Goal: Task Accomplishment & Management: Complete application form

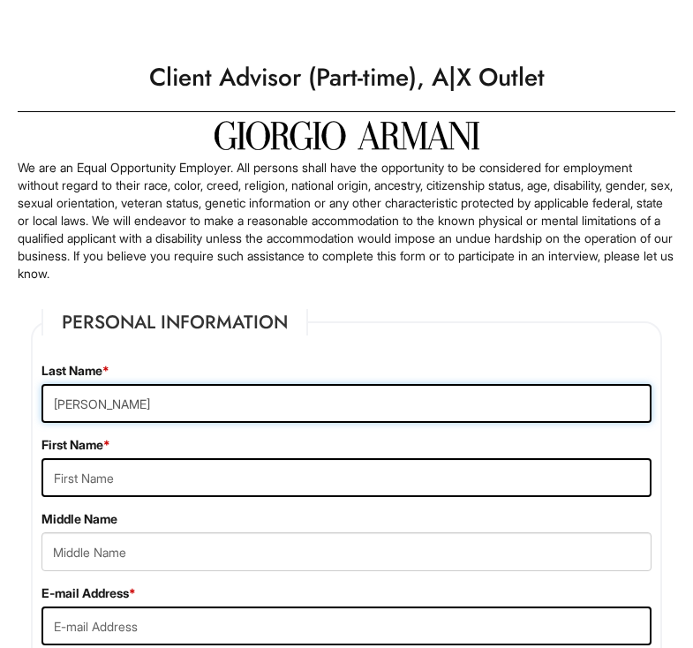
type input "[PERSON_NAME]"
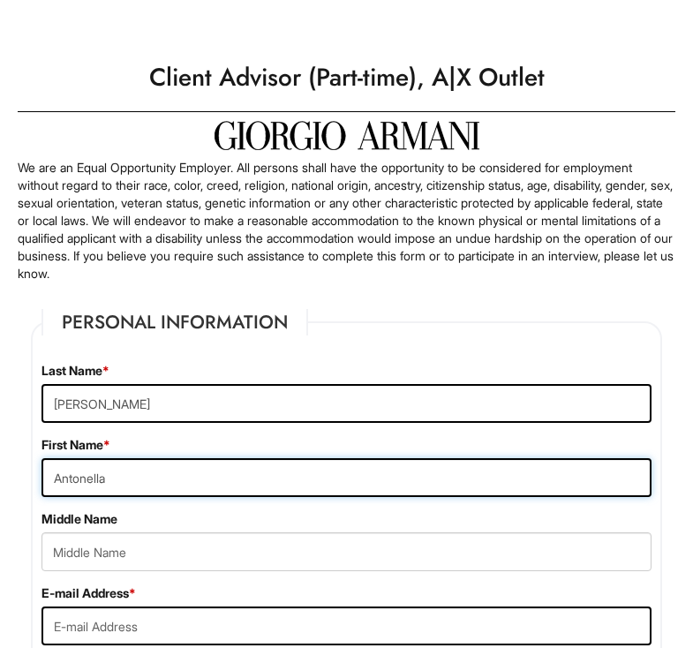
type input "Antonella"
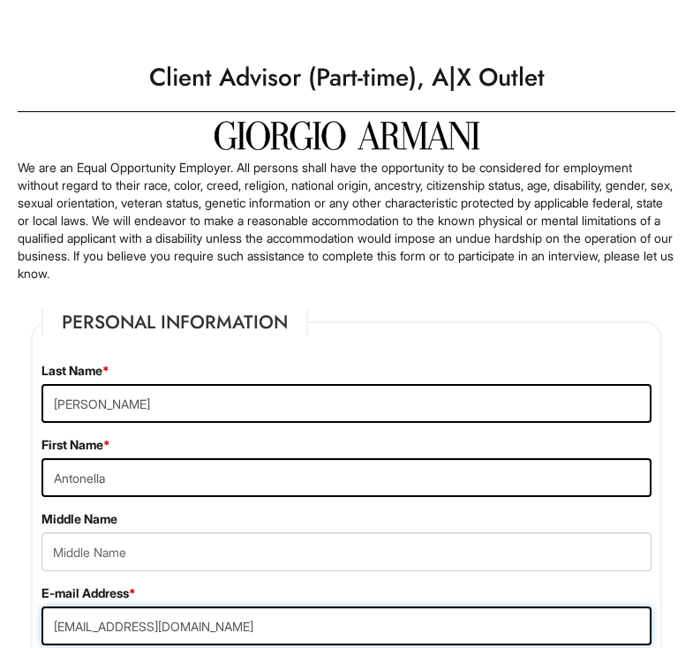
type input "[EMAIL_ADDRESS][DOMAIN_NAME]"
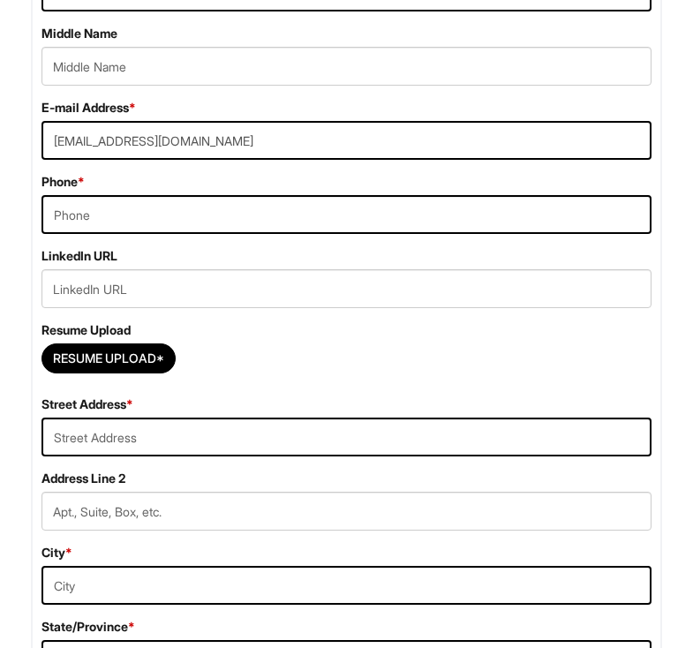
scroll to position [501, 0]
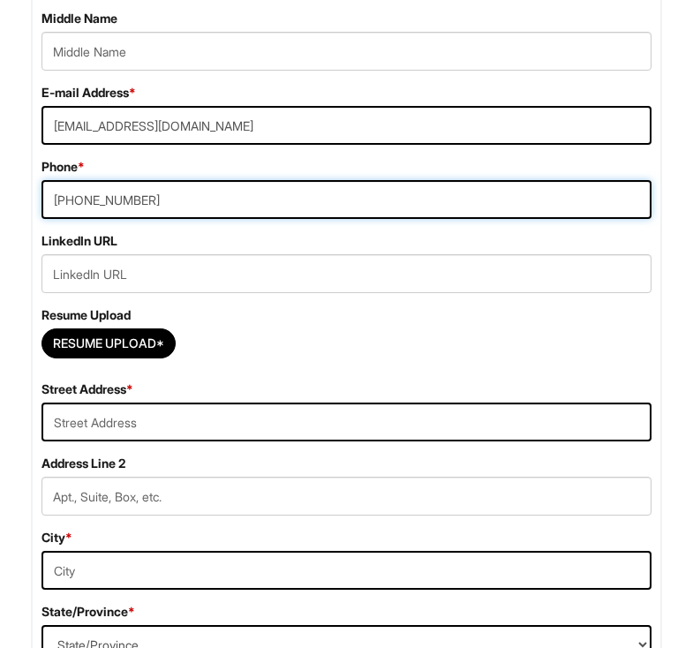
type input "[PHONE_NUMBER]"
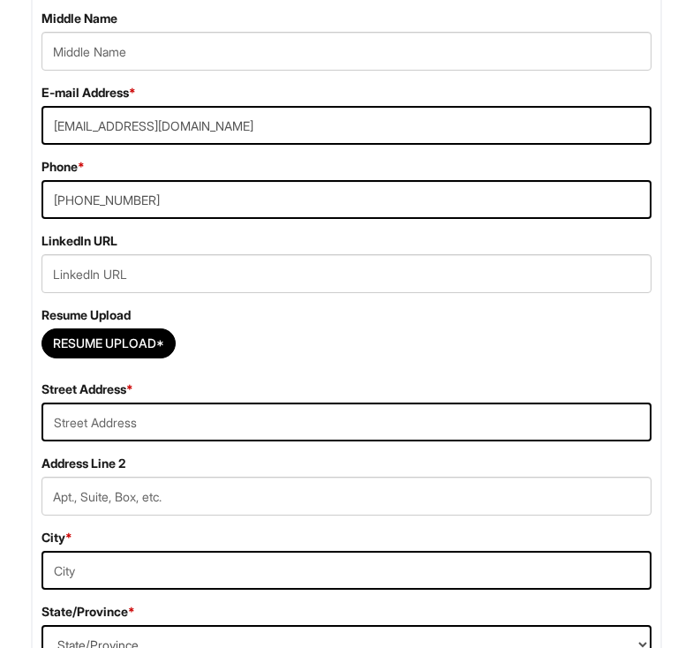
click at [212, 323] on div "Resume Upload Resume Upload*" at bounding box center [346, 336] width 637 height 61
click at [155, 349] on input "Resume Upload*" at bounding box center [108, 343] width 132 height 28
click at [144, 358] on input "Resume Upload*" at bounding box center [108, 343] width 132 height 28
type input "C:\fakepath\Resume New .pdf"
click at [171, 343] on input "Resume Upload*" at bounding box center [108, 343] width 132 height 28
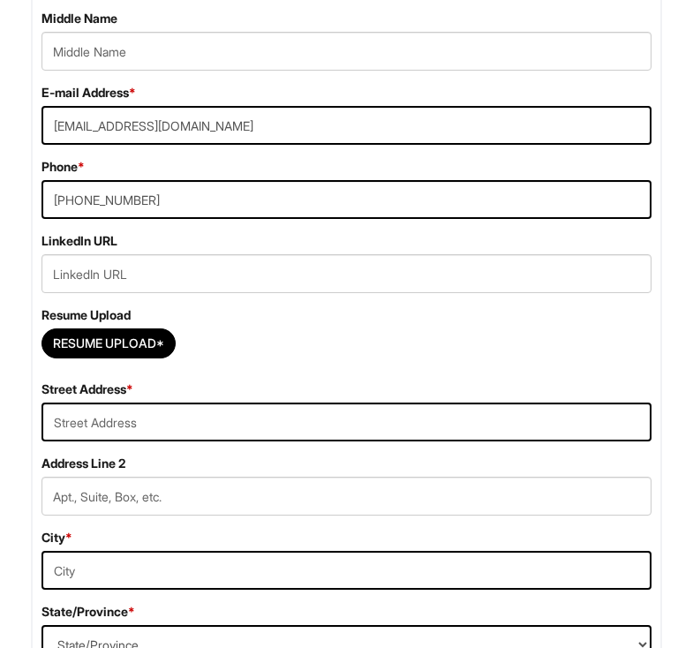
click at [300, 359] on div "Resume Upload*" at bounding box center [347, 348] width 610 height 39
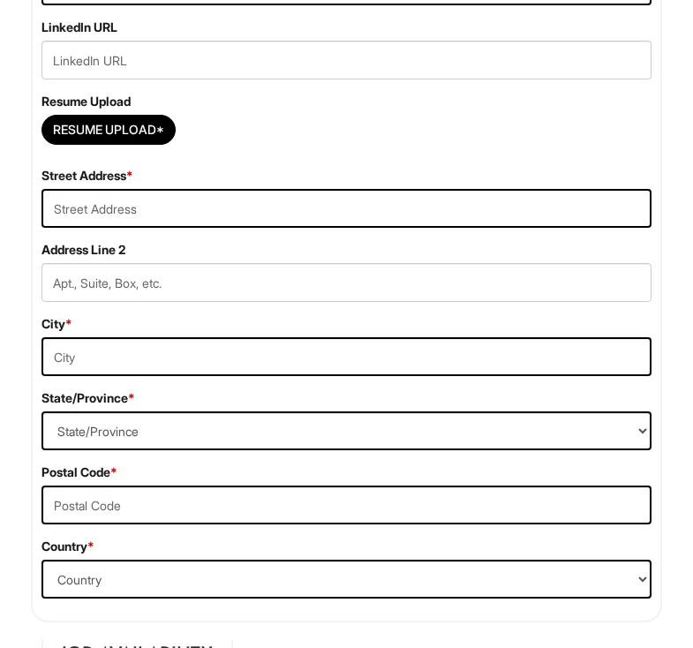
scroll to position [700, 0]
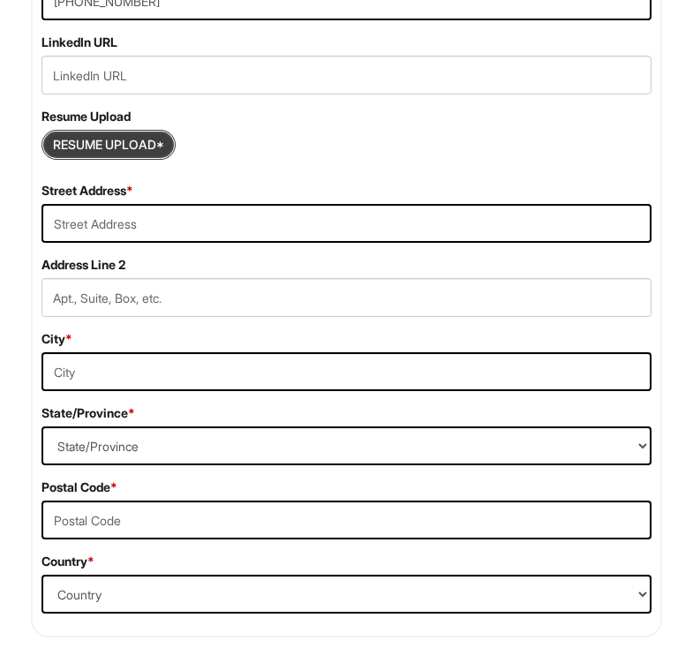
click at [140, 157] on input "Resume Upload*" at bounding box center [108, 145] width 132 height 28
click at [335, 169] on div "LinkedIn URL Resume Upload Resume Upload*" at bounding box center [346, 108] width 637 height 148
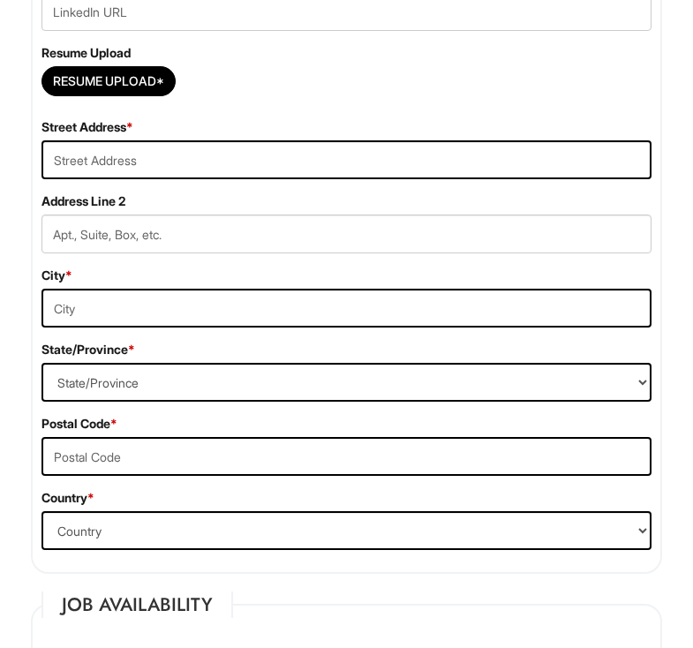
scroll to position [792, 0]
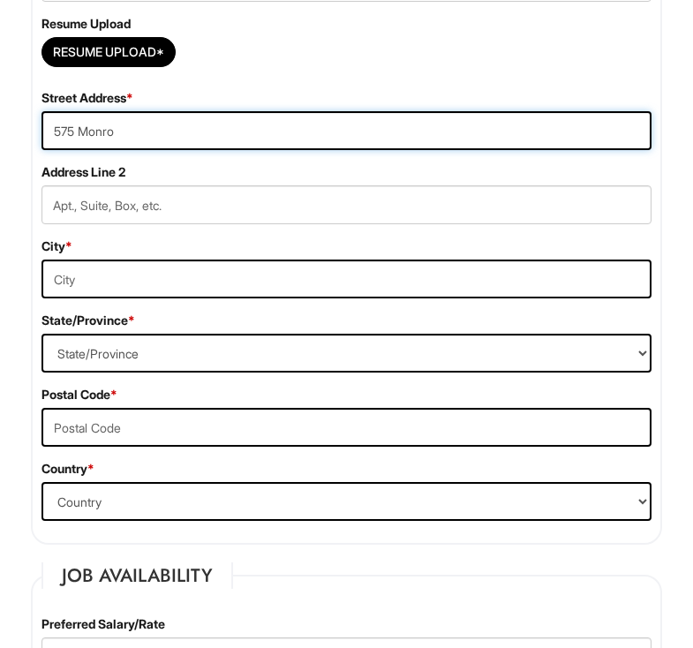
type input "575 Monroe"
type input "[STREET_ADDRESS]"
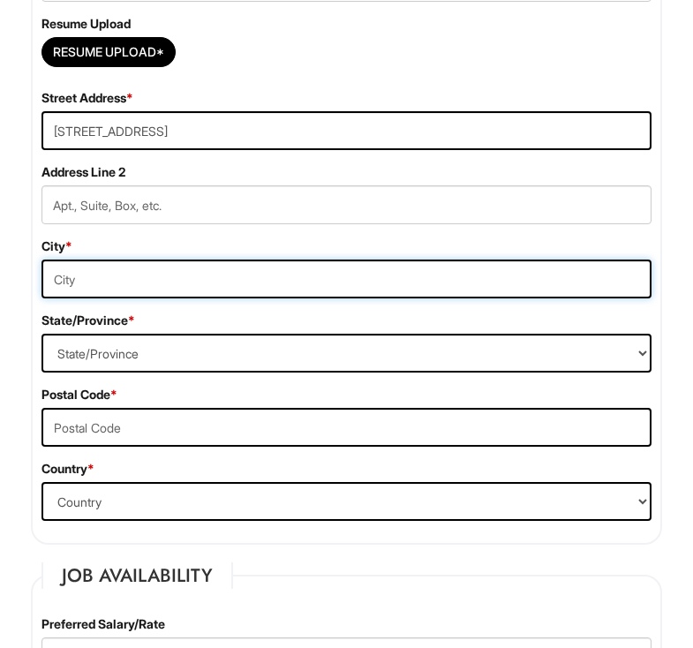
type input "[PERSON_NAME]"
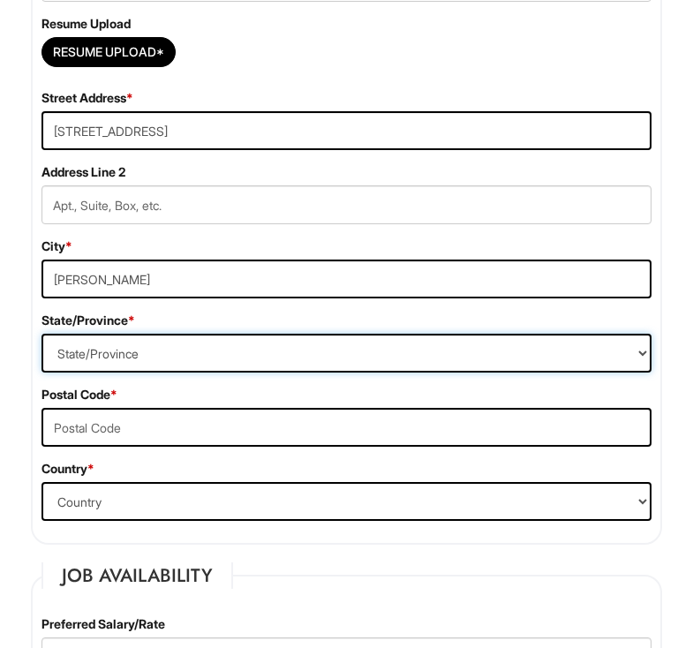
select select "NJ"
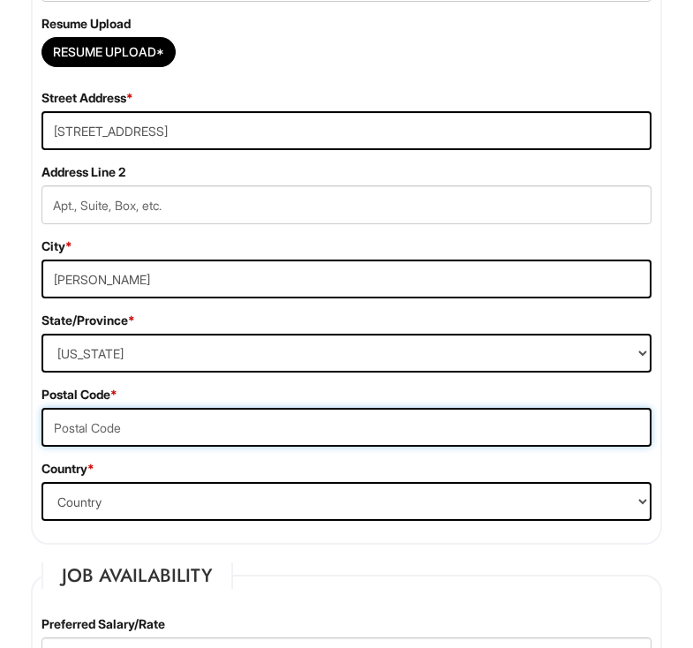
type input "07201"
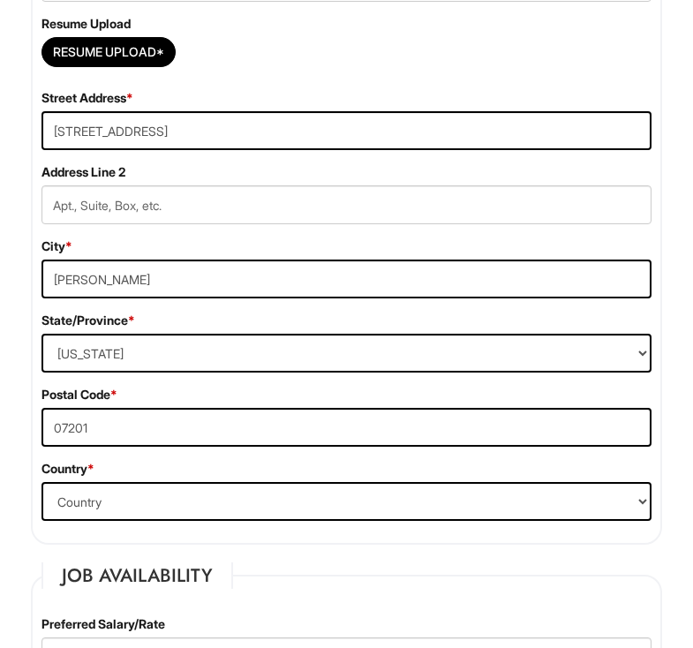
type input "Antonella 🌟"
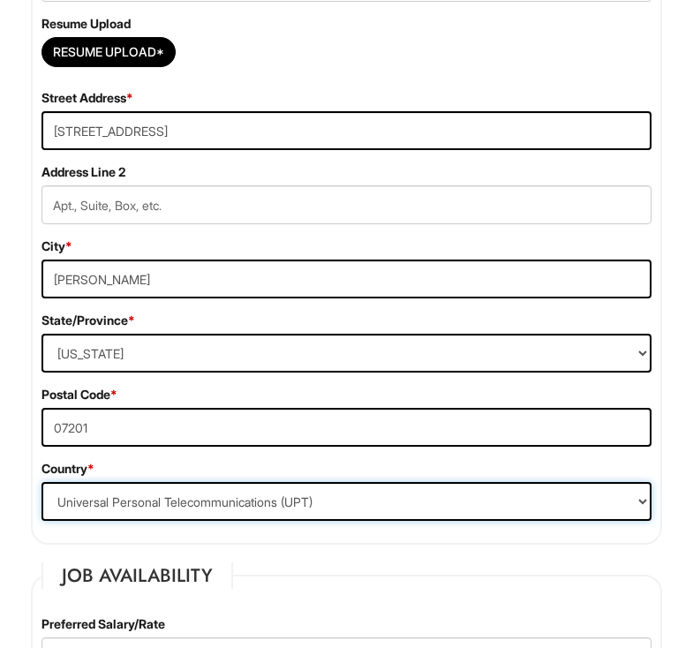
select select "[GEOGRAPHIC_DATA]"
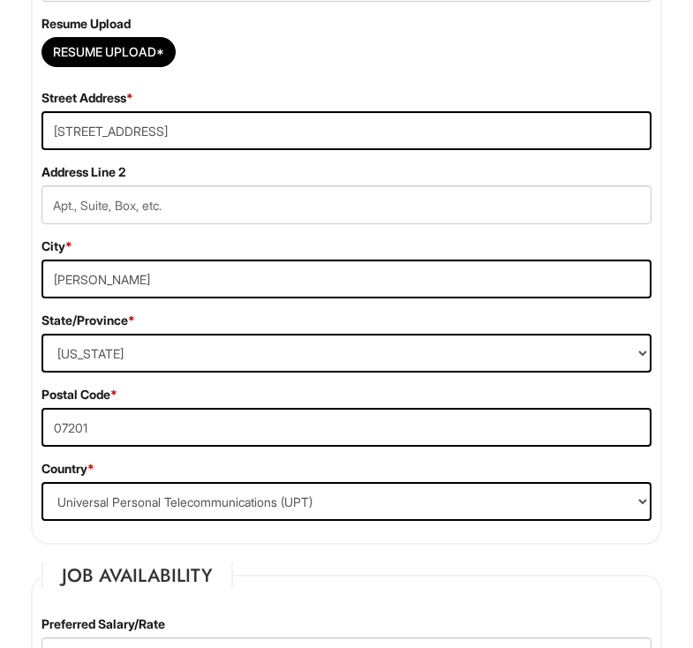
click at [41, 455] on div "State/Province * State/Province [US_STATE] [US_STATE] [US_STATE] [US_STATE] [US…" at bounding box center [346, 423] width 637 height 223
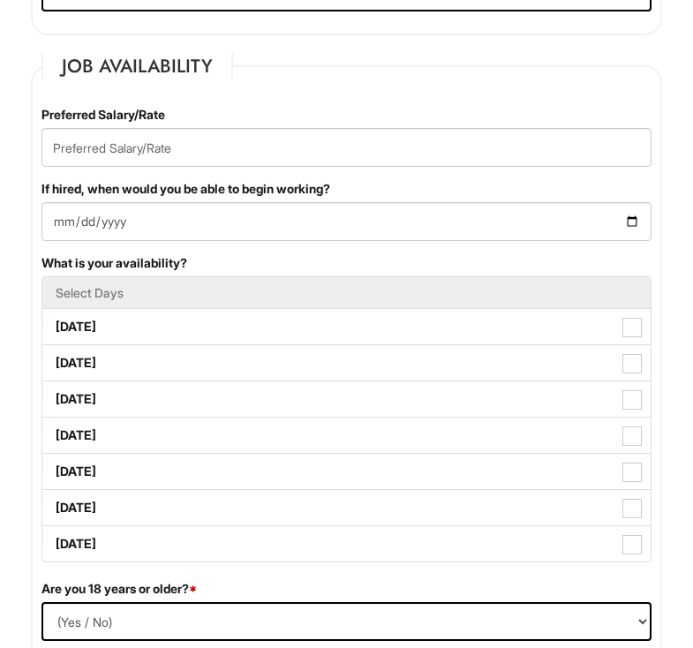
scroll to position [1346, 0]
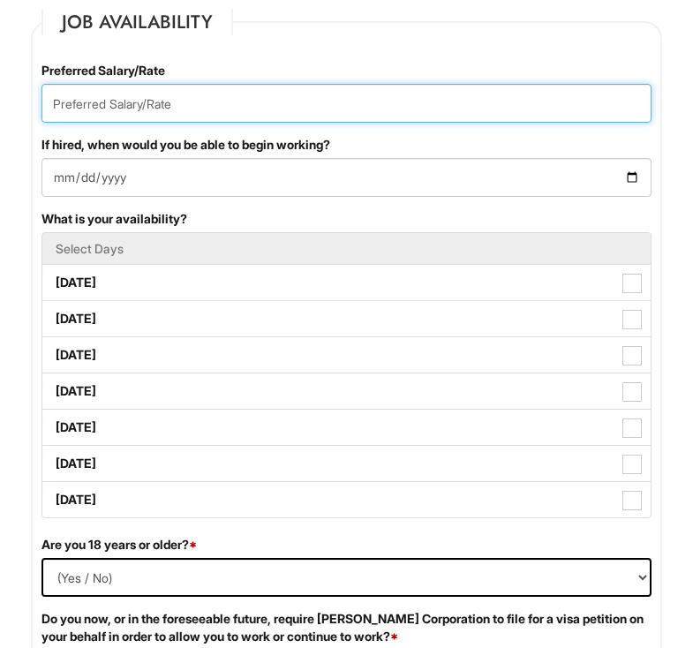
click at [219, 108] on input "text" at bounding box center [347, 103] width 610 height 39
type input "$16 hr"
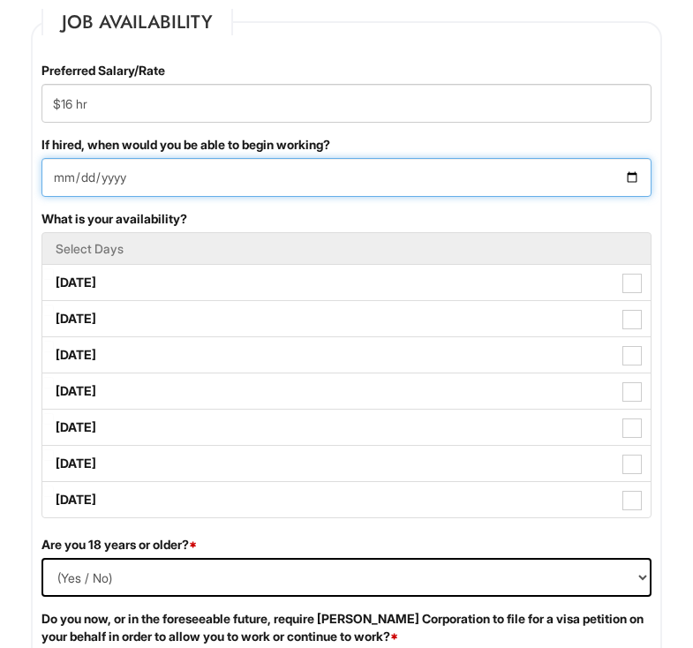
click at [182, 172] on input "If hired, when would you be able to begin working?" at bounding box center [347, 177] width 610 height 39
type input "[DATE]"
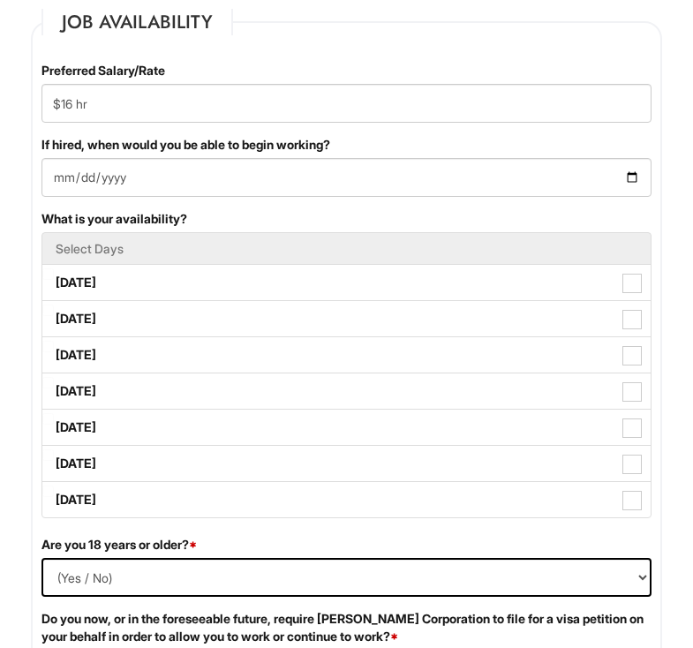
click at [224, 205] on div "Preferred Salary/Rate $16 hr If hired, when would you be able to begin working?…" at bounding box center [346, 299] width 637 height 474
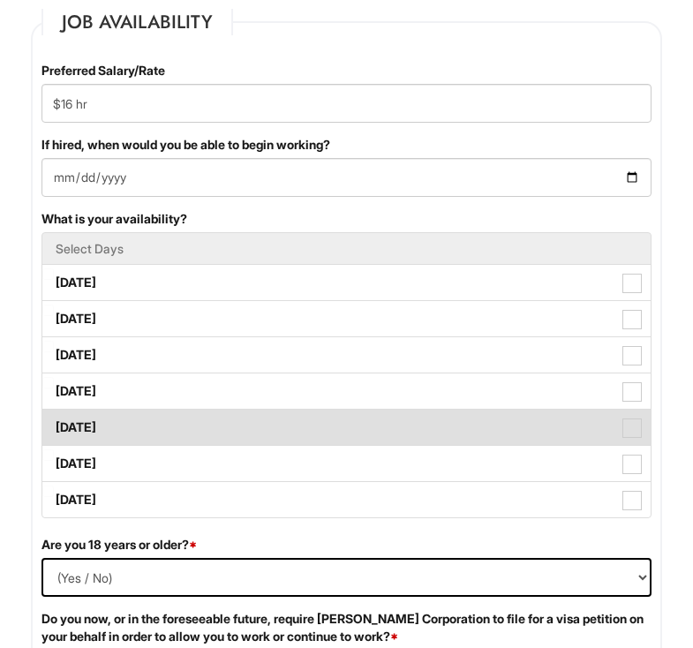
click at [266, 417] on label "[DATE]" at bounding box center [346, 427] width 609 height 35
click at [54, 417] on Available_Friday "[DATE]" at bounding box center [47, 418] width 11 height 11
checkbox Available_Friday "true"
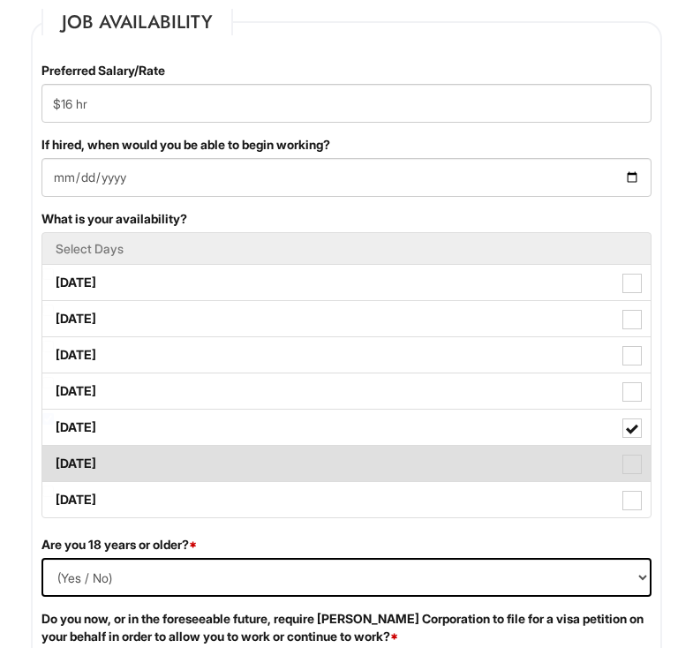
click at [290, 463] on label "[DATE]" at bounding box center [346, 463] width 609 height 35
click at [54, 461] on Available_Saturday "[DATE]" at bounding box center [47, 455] width 11 height 11
checkbox Available_Saturday "true"
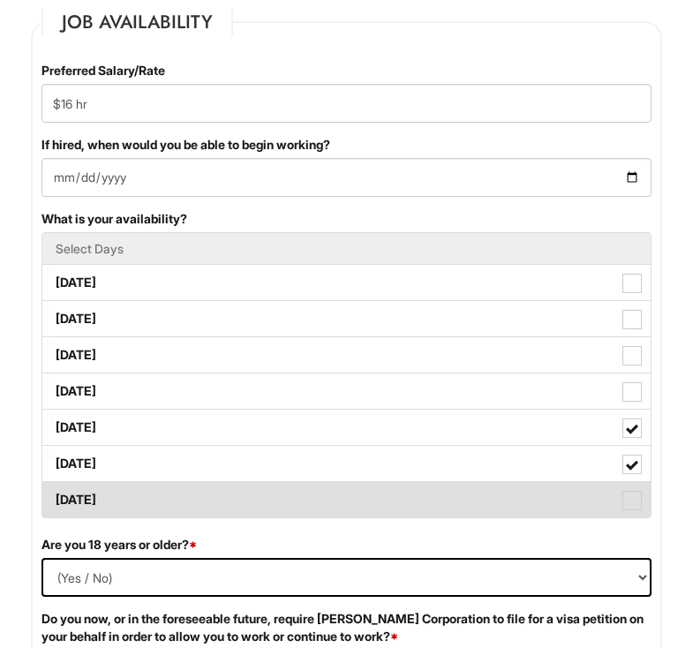
click at [304, 490] on label "[DATE]" at bounding box center [346, 499] width 609 height 35
click at [54, 490] on Available_Sunday "[DATE]" at bounding box center [47, 491] width 11 height 11
checkbox Available_Sunday "true"
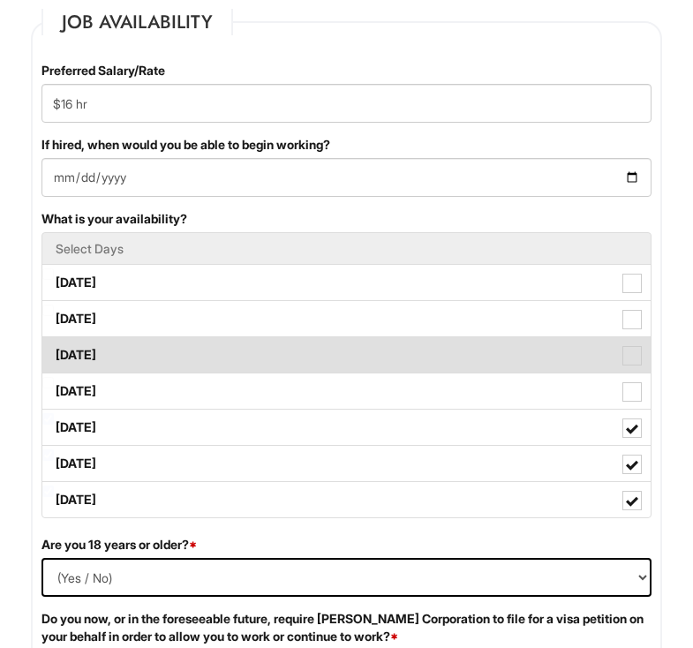
click at [306, 342] on label "[DATE]" at bounding box center [346, 354] width 609 height 35
click at [54, 342] on Available_Wednesday "[DATE]" at bounding box center [47, 346] width 11 height 11
checkbox Available_Wednesday "true"
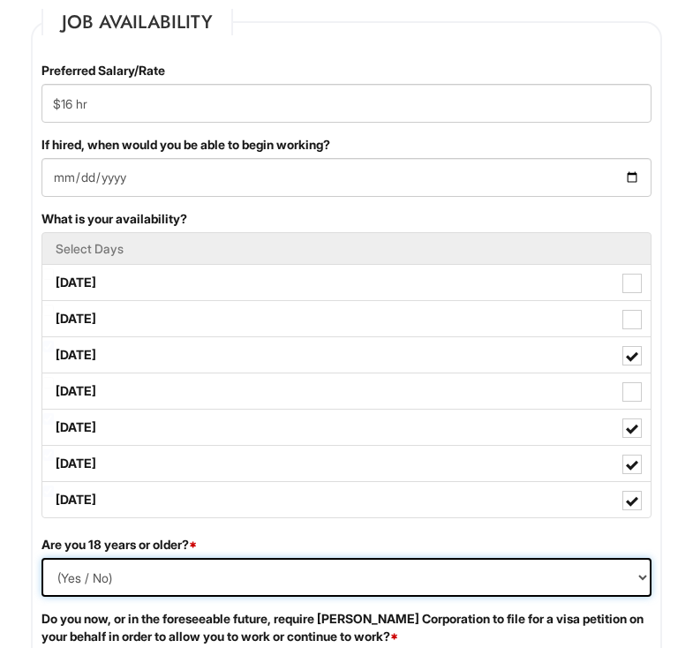
select select "Yes"
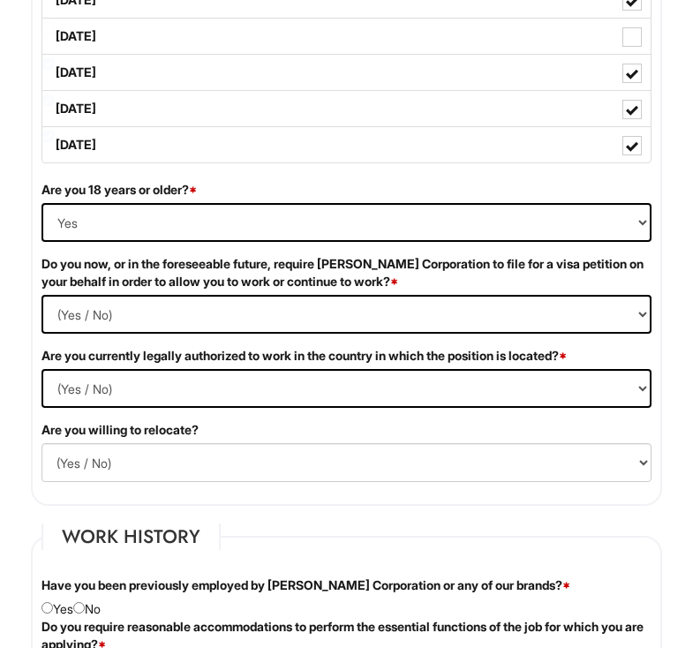
scroll to position [1704, 0]
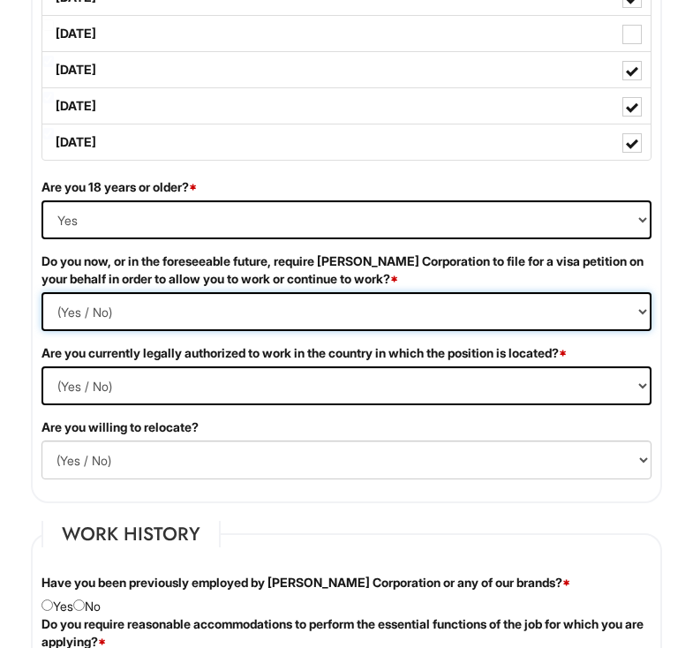
select Required "No"
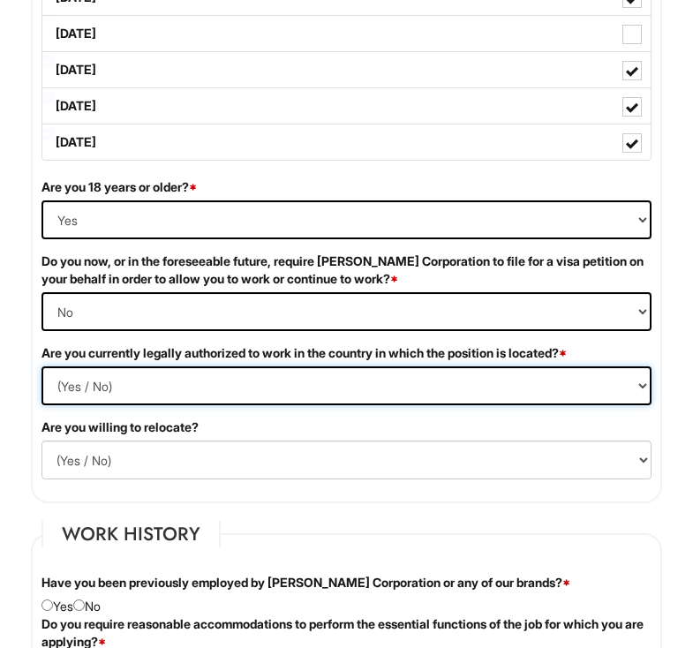
select select "Yes"
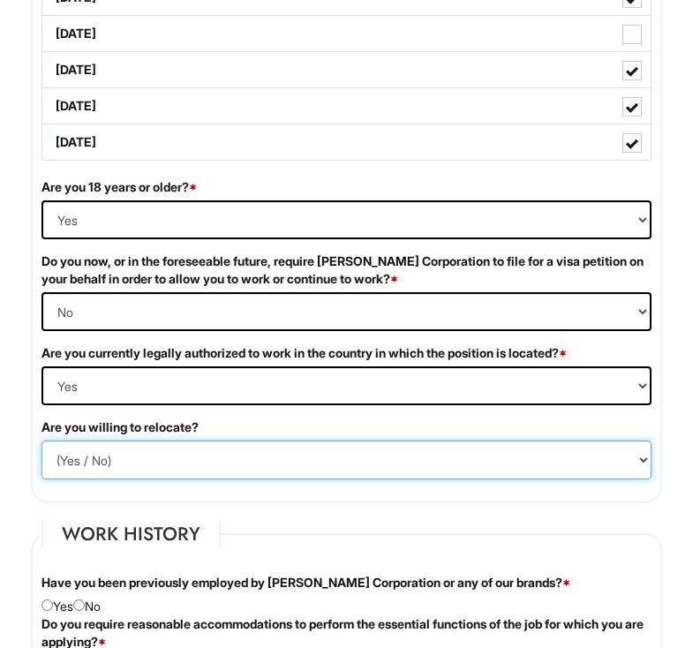
select select "N"
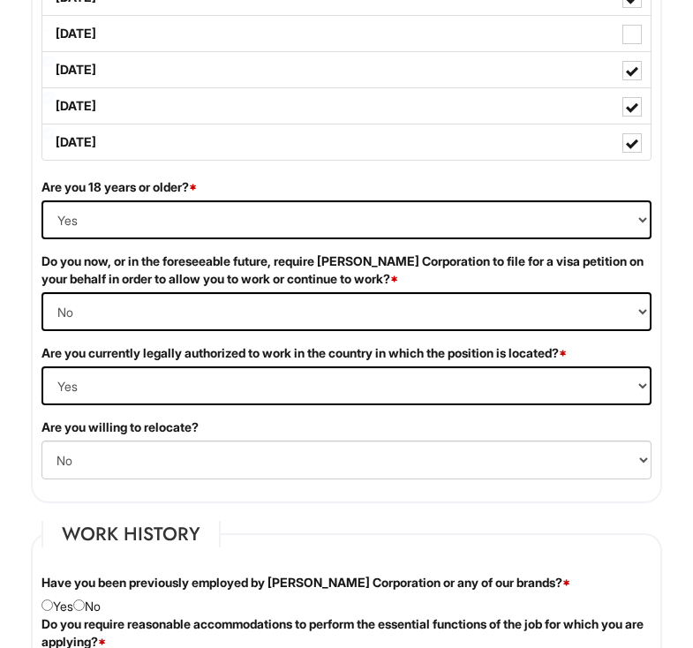
click at [234, 493] on fieldset "Job Availability Preferred Salary/Rate $16 hr If hired, when would you be able …" at bounding box center [346, 77] width 631 height 852
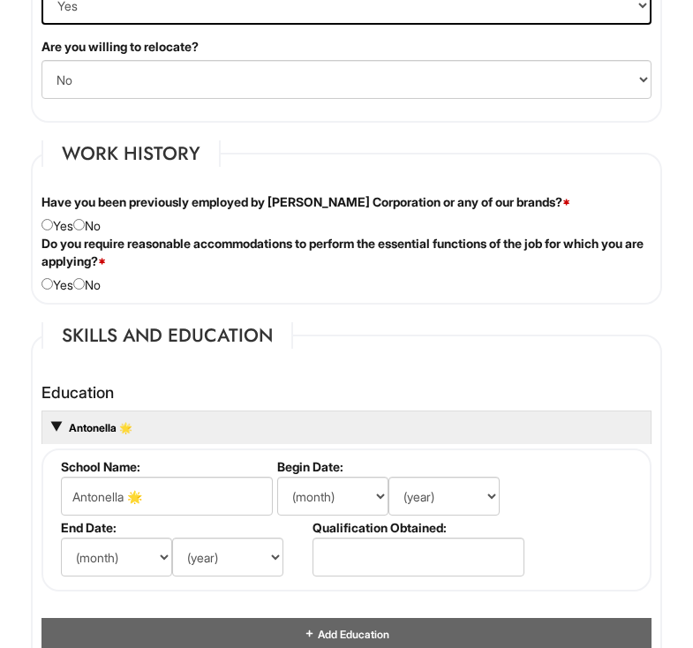
scroll to position [2091, 0]
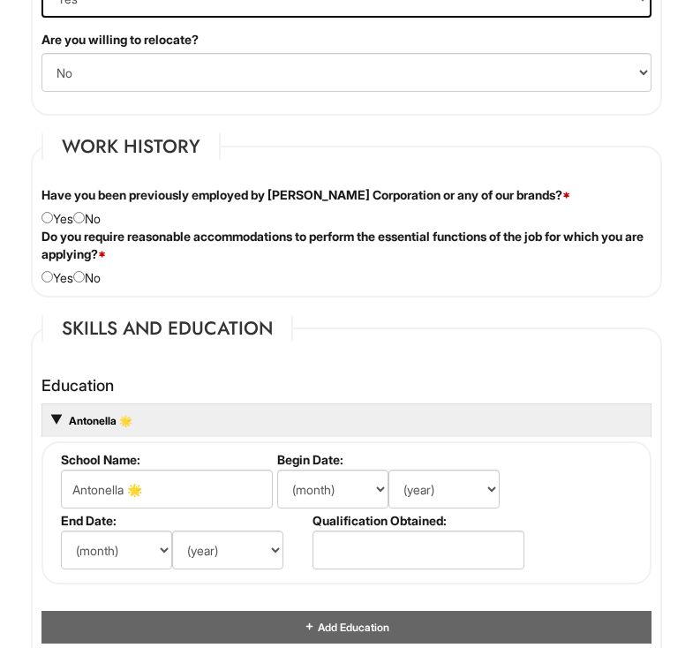
click at [85, 220] on input "radio" at bounding box center [78, 217] width 11 height 11
radio input "true"
click at [54, 272] on div "Do you require reasonable accommodations to perform the essential functions of …" at bounding box center [346, 257] width 637 height 59
click at [46, 276] on input "radio" at bounding box center [47, 276] width 11 height 11
radio input "true"
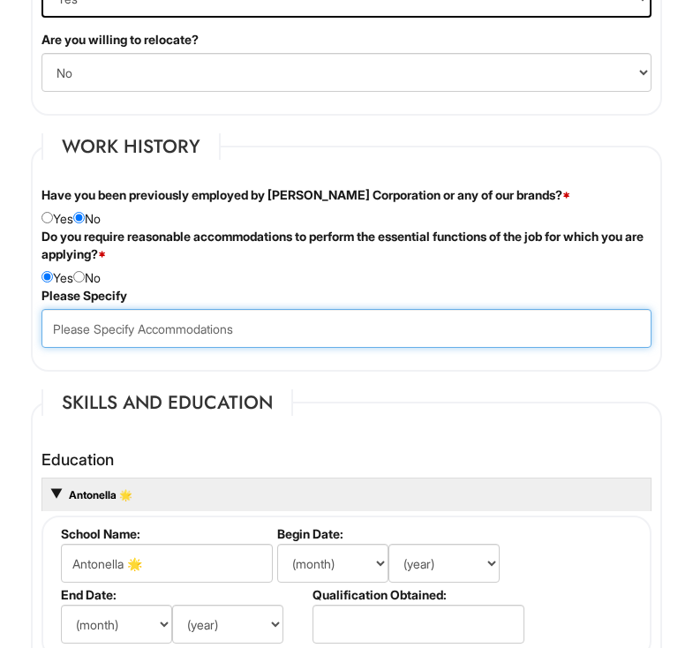
click at [109, 321] on input "text" at bounding box center [347, 328] width 610 height 39
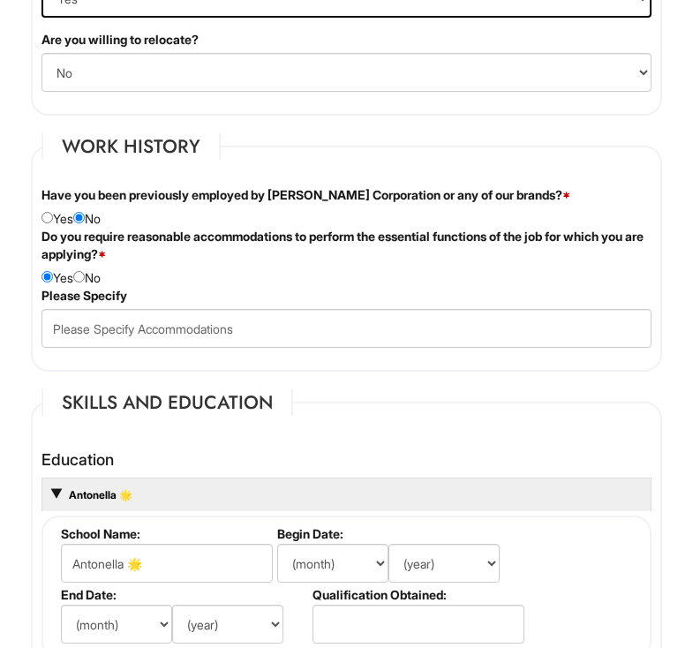
click at [85, 273] on input "radio" at bounding box center [78, 276] width 11 height 11
radio input "true"
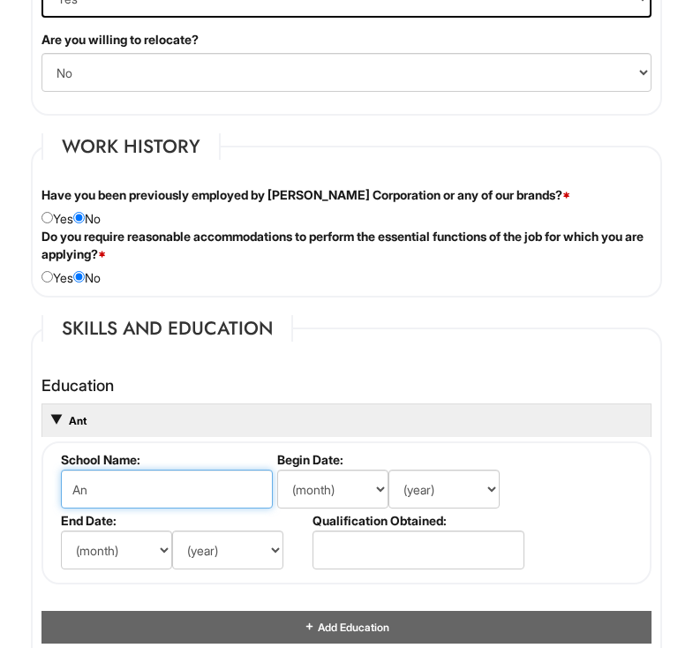
type input "A"
type input "W"
click at [138, 489] on input "Admiral [PERSON_NAME]" at bounding box center [167, 489] width 212 height 39
type input "Admiral [PERSON_NAME]"
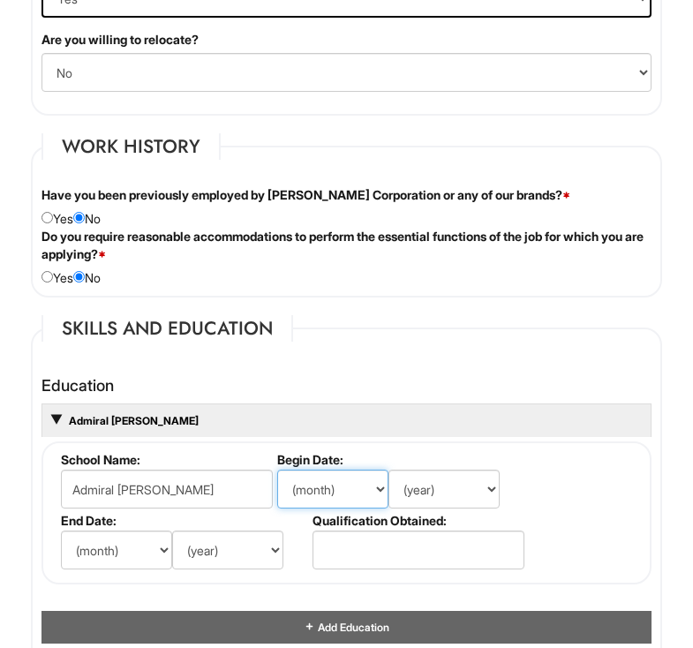
select select "9"
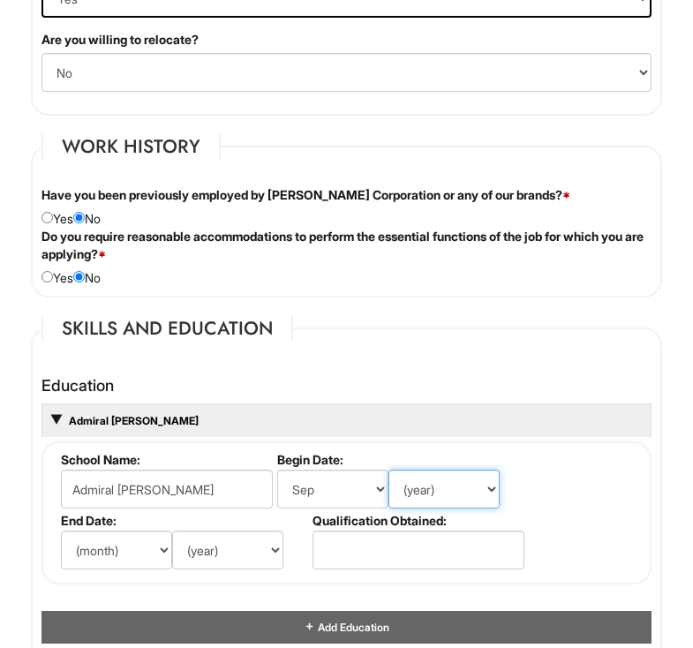
select select "2021"
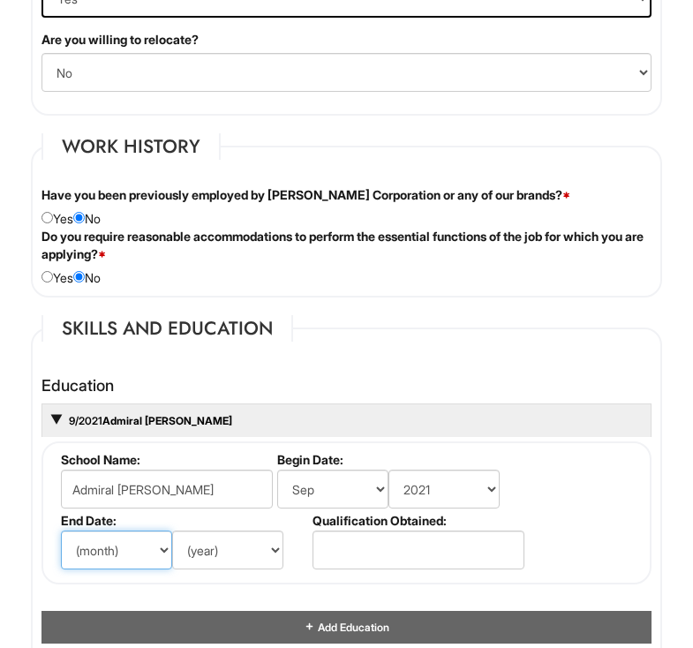
select select "6"
select select "2025"
click at [541, 500] on fieldset "School Name: Admiral [PERSON_NAME] Begin Date: (month) Jan Feb Mar Apr May Jun …" at bounding box center [347, 513] width 610 height 143
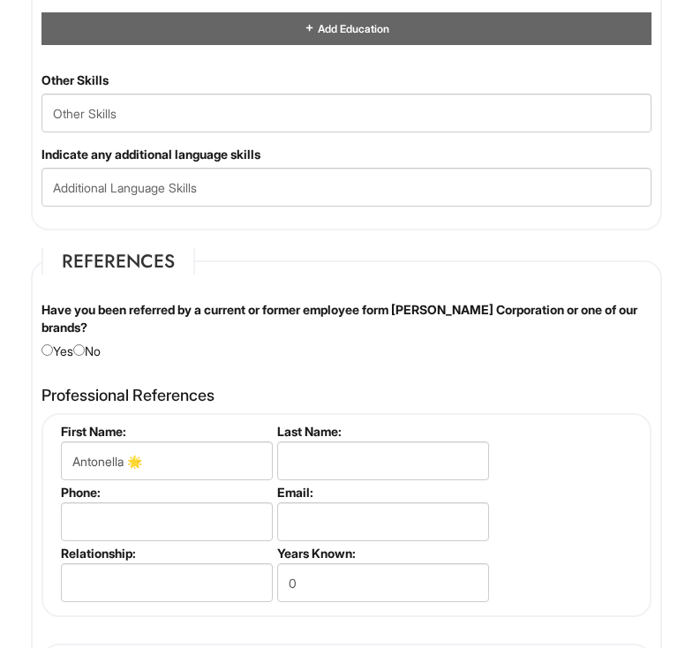
scroll to position [2693, 0]
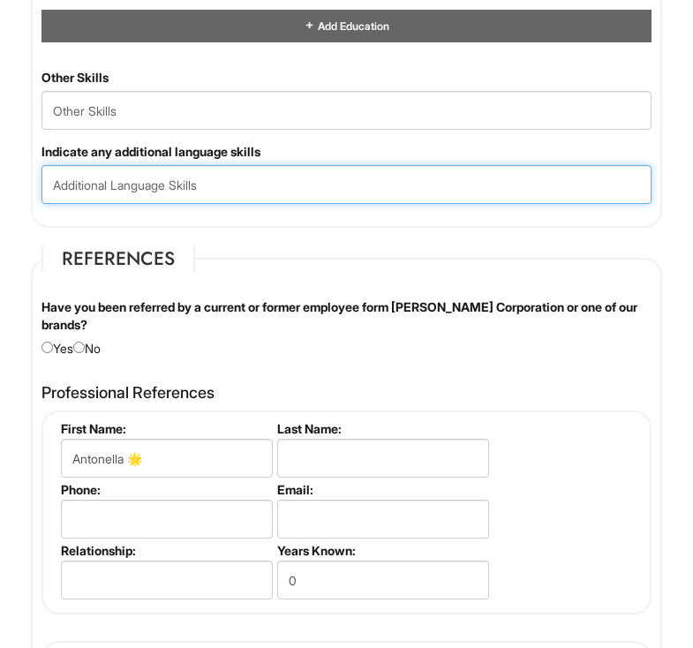
click at [369, 172] on input "text" at bounding box center [347, 184] width 610 height 39
type input "Spanish"
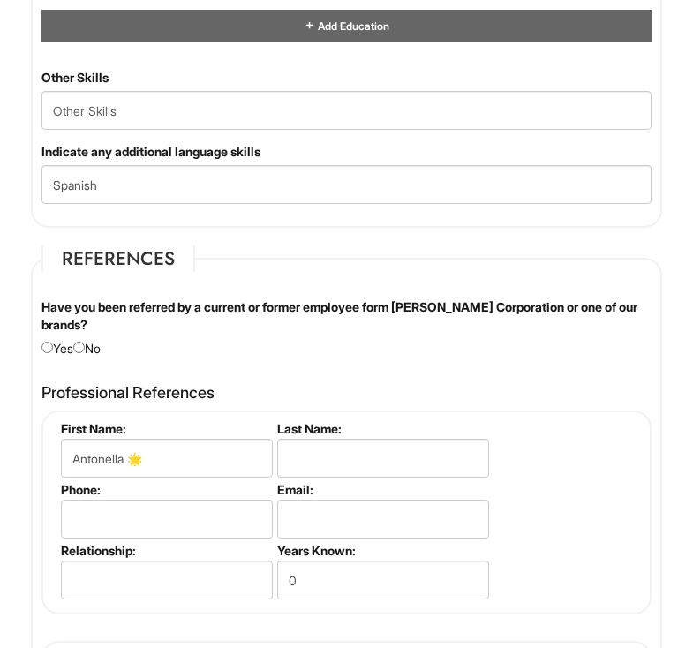
click at [220, 277] on fieldset "References Have you been referred by a current or former employee form [PERSON_…" at bounding box center [346, 564] width 631 height 637
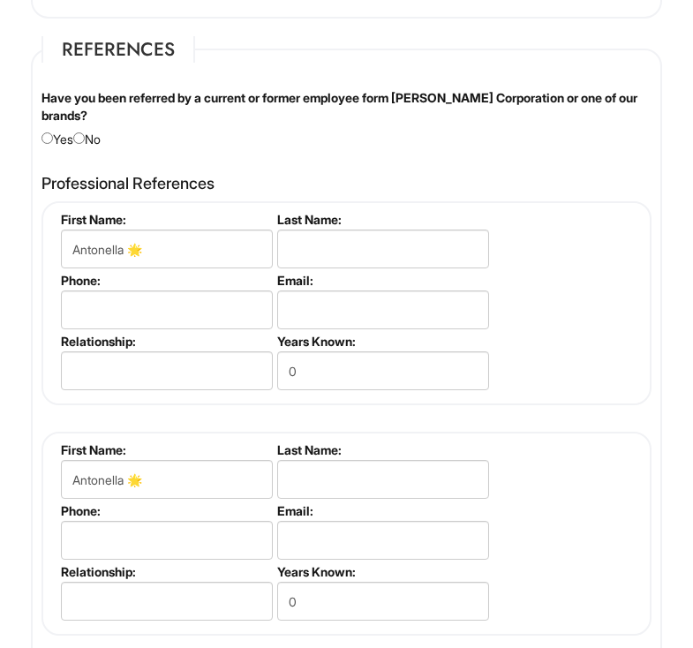
scroll to position [2929, 0]
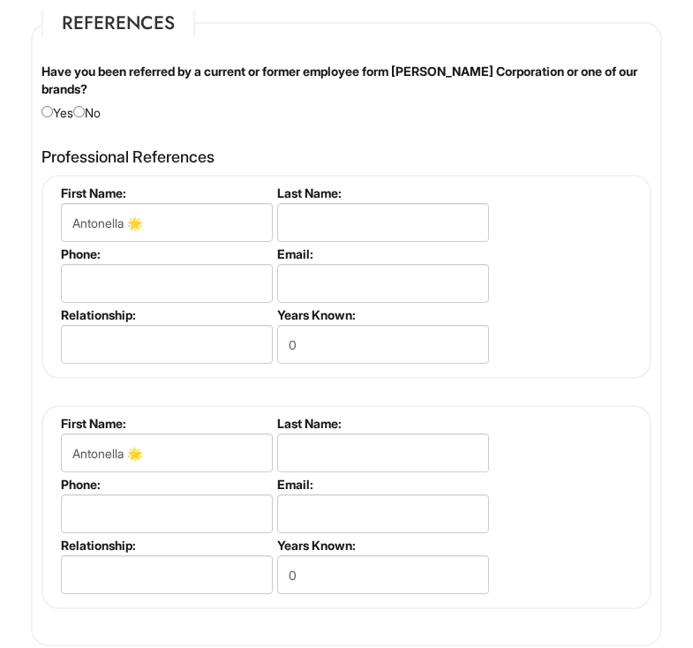
click at [85, 109] on input "radio" at bounding box center [78, 111] width 11 height 11
radio input "true"
type input "Antonella"
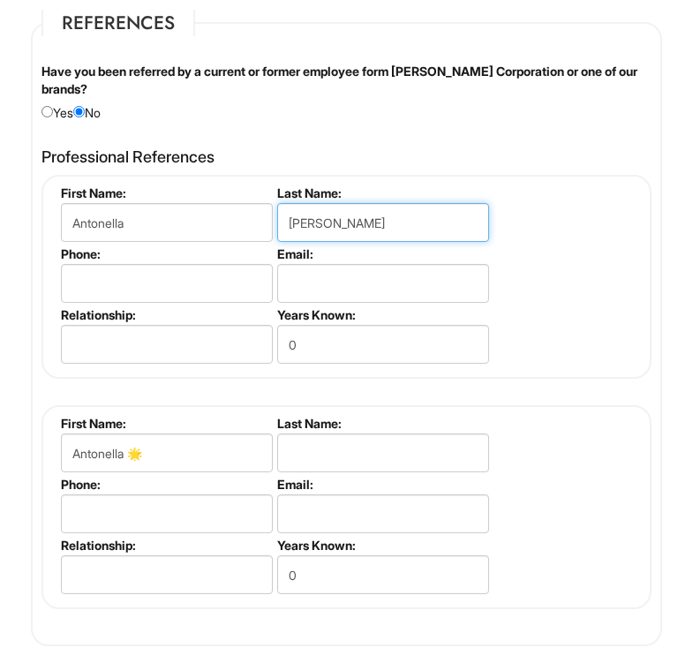
type input "[PERSON_NAME]"
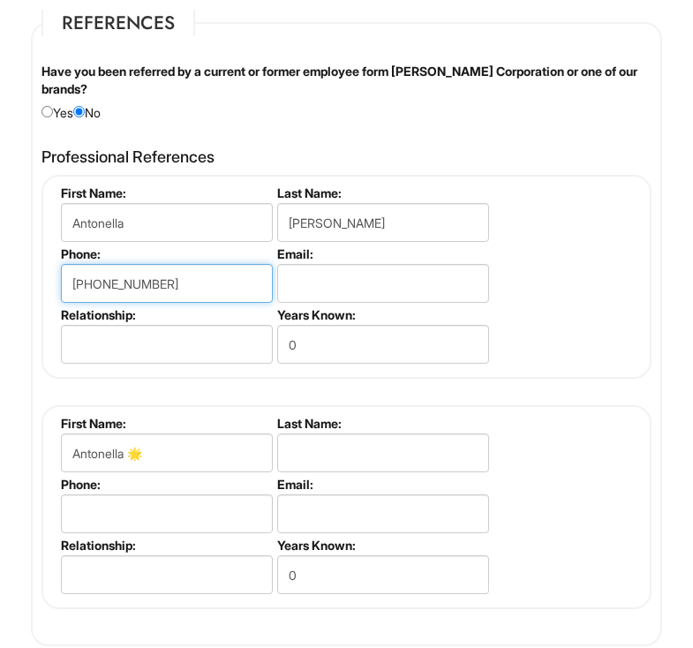
type input "[PHONE_NUMBER]"
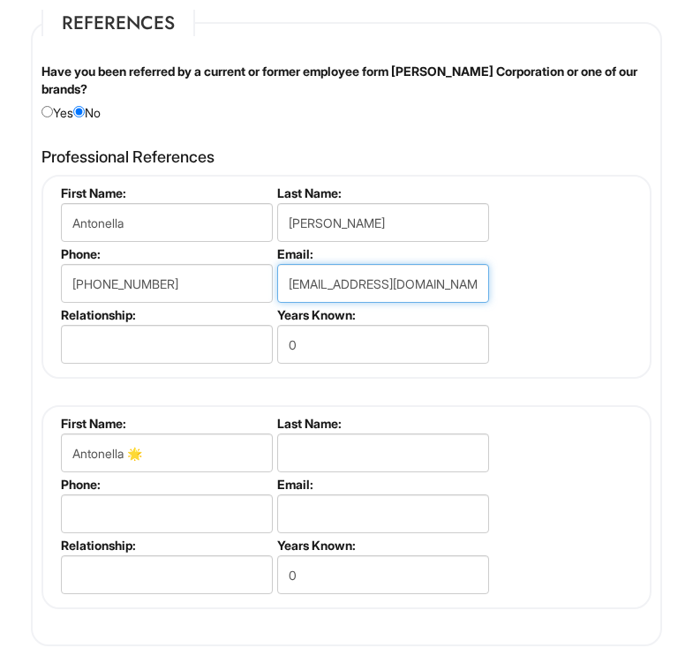
type input "[EMAIL_ADDRESS][DOMAIN_NAME]"
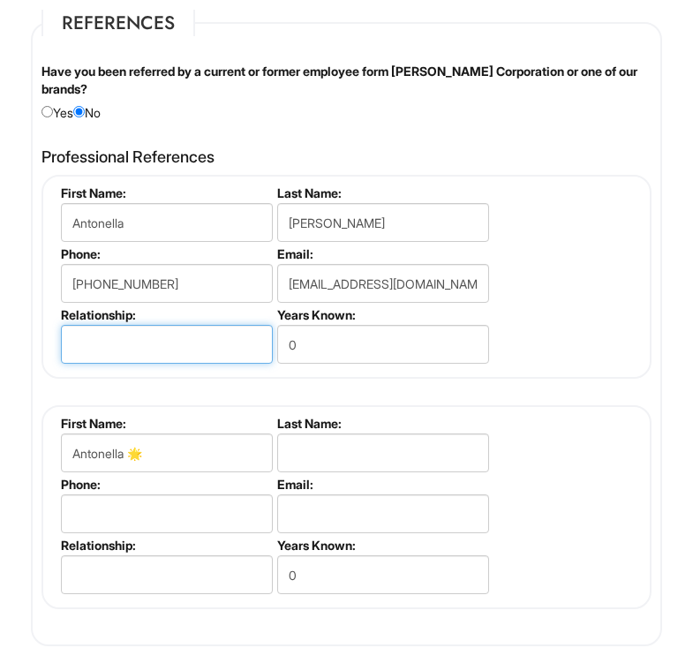
click at [223, 346] on input "text" at bounding box center [167, 344] width 212 height 39
click at [538, 294] on fieldset "First Name: Antonella Last Name: [PERSON_NAME] Phone: [PHONE_NUMBER] Email: [EM…" at bounding box center [347, 277] width 610 height 204
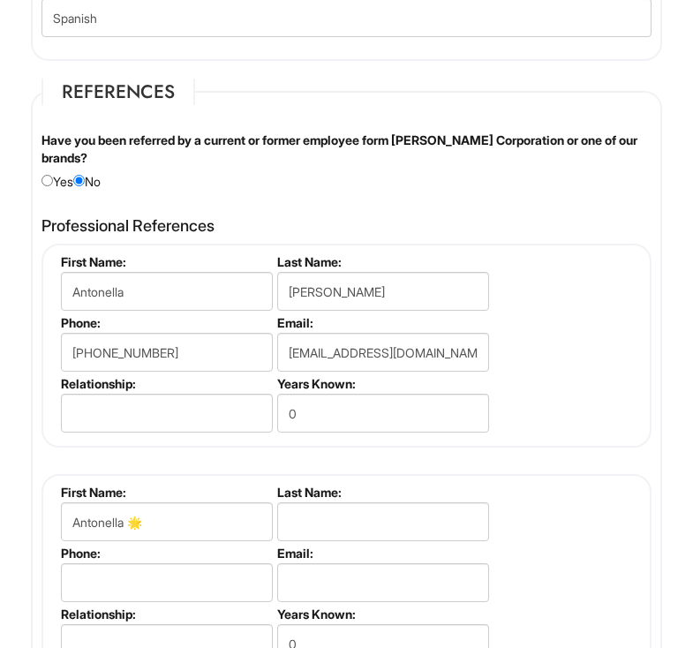
scroll to position [2873, 0]
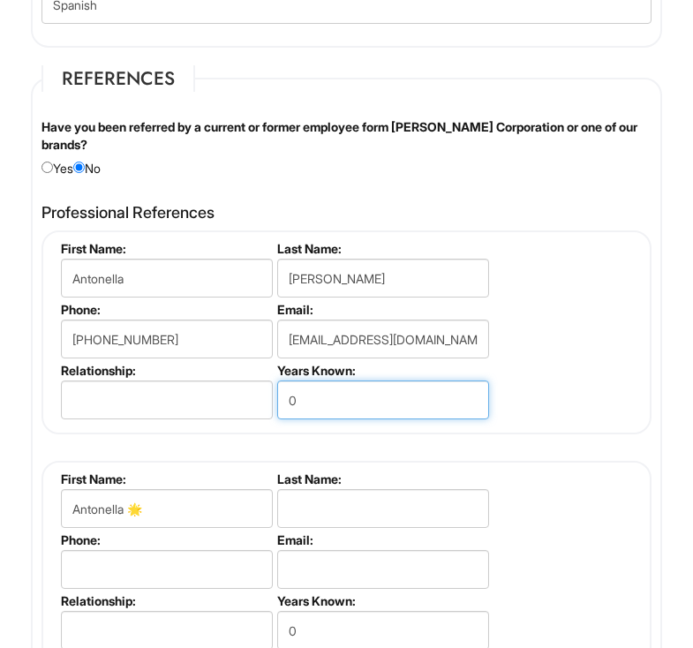
drag, startPoint x: 367, startPoint y: 393, endPoint x: 64, endPoint y: 238, distance: 340.5
click at [64, 241] on ul "First Name: Antonella Last Name: [PERSON_NAME] Phone: [PHONE_NUMBER] Email: [EM…" at bounding box center [349, 241] width 585 height 0
type input "\"
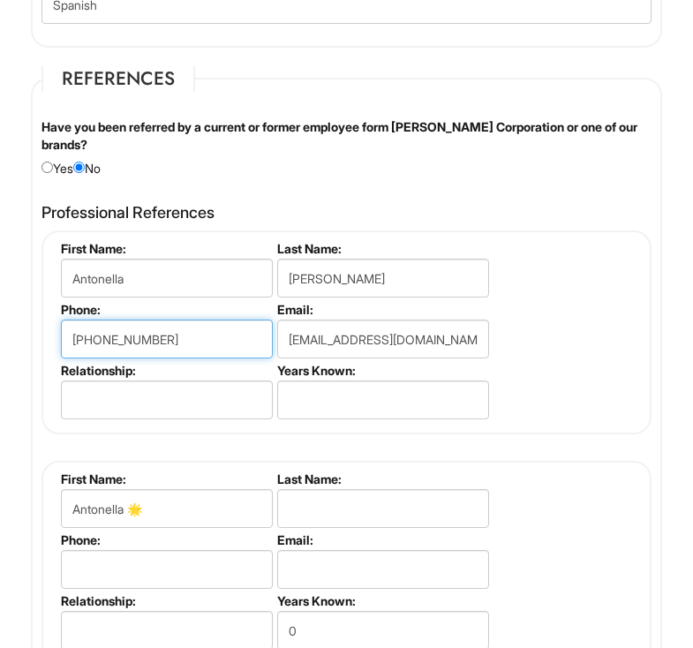
drag, startPoint x: 193, startPoint y: 334, endPoint x: 62, endPoint y: 335, distance: 131.6
click at [62, 335] on input "[PHONE_NUMBER]" at bounding box center [167, 339] width 212 height 39
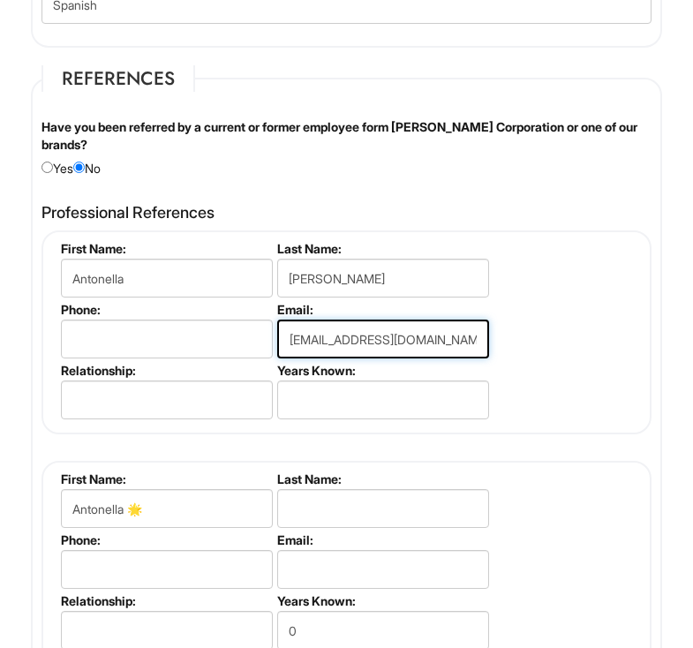
drag, startPoint x: 295, startPoint y: 339, endPoint x: 609, endPoint y: 329, distance: 314.6
click at [609, 329] on fieldset "First Name: Antonella Last Name: [PERSON_NAME] Phone: Email: [EMAIL_ADDRESS][DO…" at bounding box center [347, 333] width 610 height 204
type input "a"
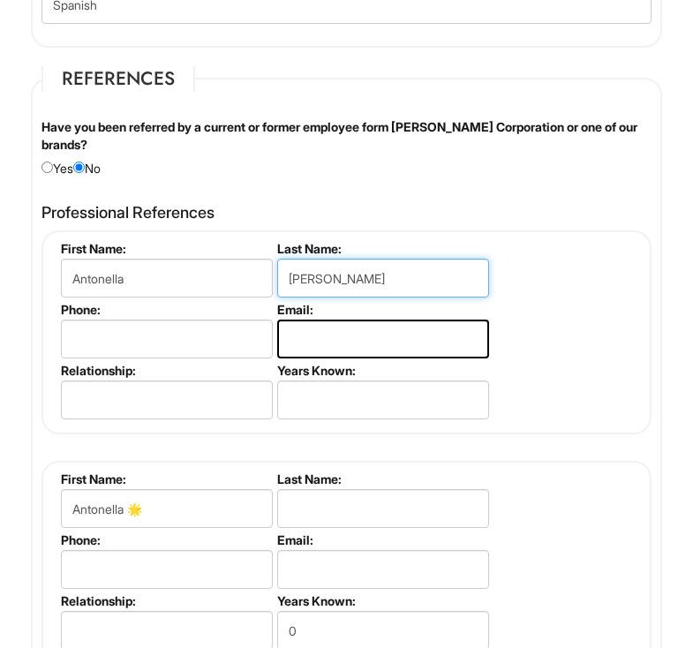
click at [425, 271] on input "[PERSON_NAME]" at bounding box center [383, 278] width 212 height 39
type input "G"
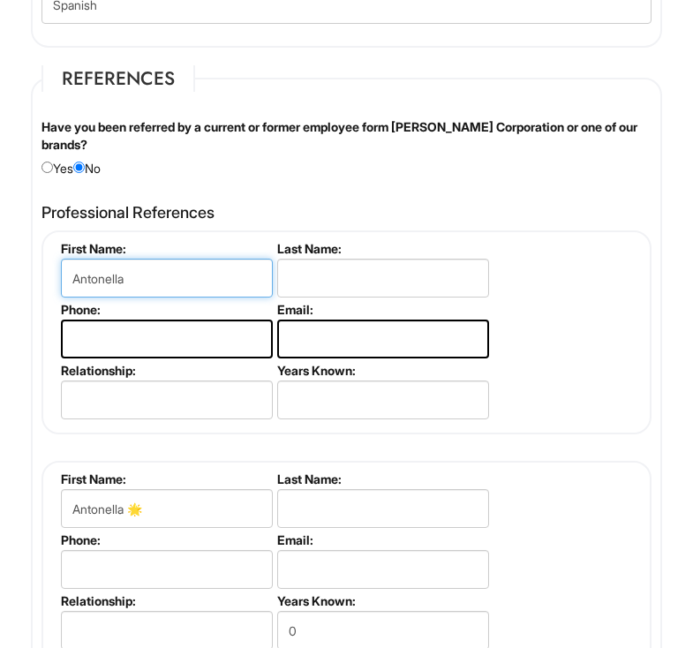
click at [214, 267] on input "Antonella" at bounding box center [167, 278] width 212 height 39
type input "A"
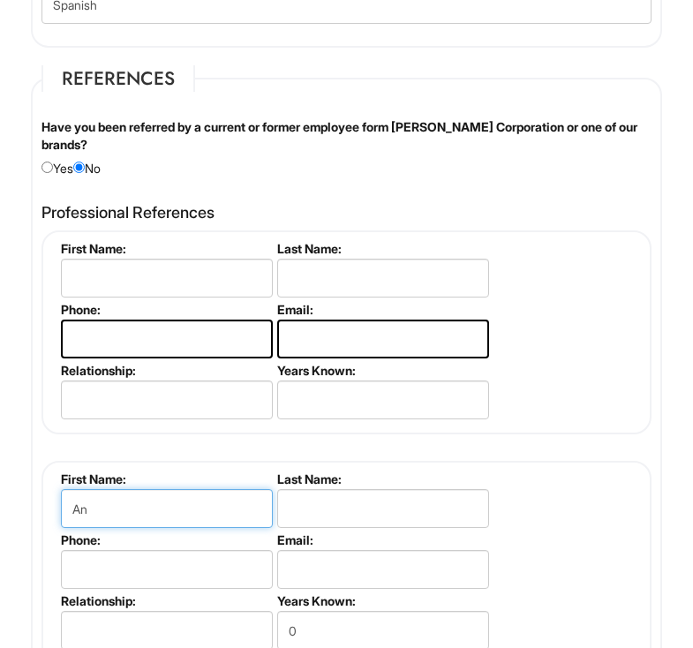
type input "A"
click at [261, 453] on div "Please complete this section. First Name: Last Name: Phone: Email: Relationship…" at bounding box center [347, 448] width 610 height 435
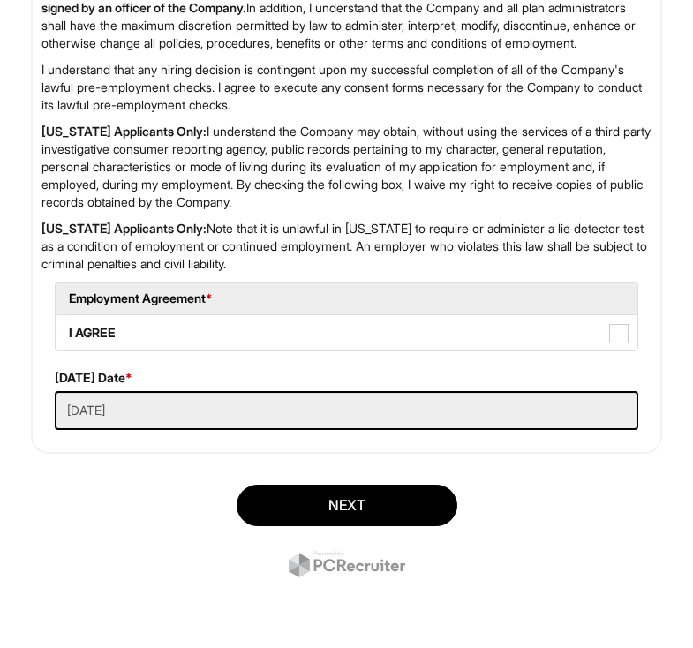
scroll to position [4001, 0]
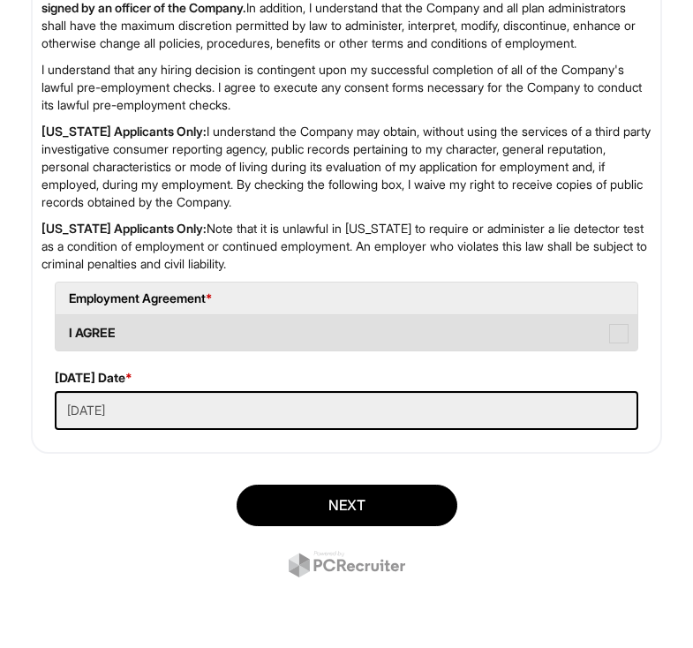
click at [625, 339] on span at bounding box center [618, 333] width 19 height 19
click at [67, 330] on AGREE "I AGREE" at bounding box center [61, 324] width 11 height 11
checkbox AGREE "true"
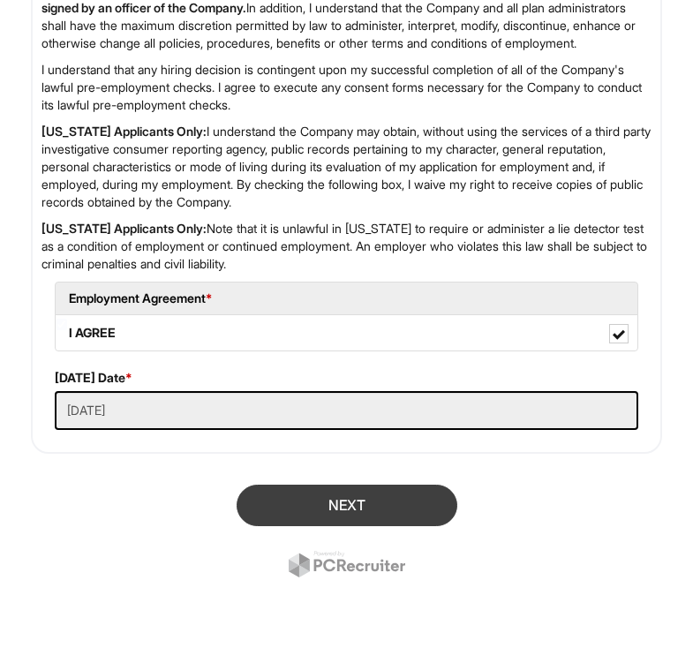
click at [387, 511] on button "Next" at bounding box center [347, 506] width 221 height 42
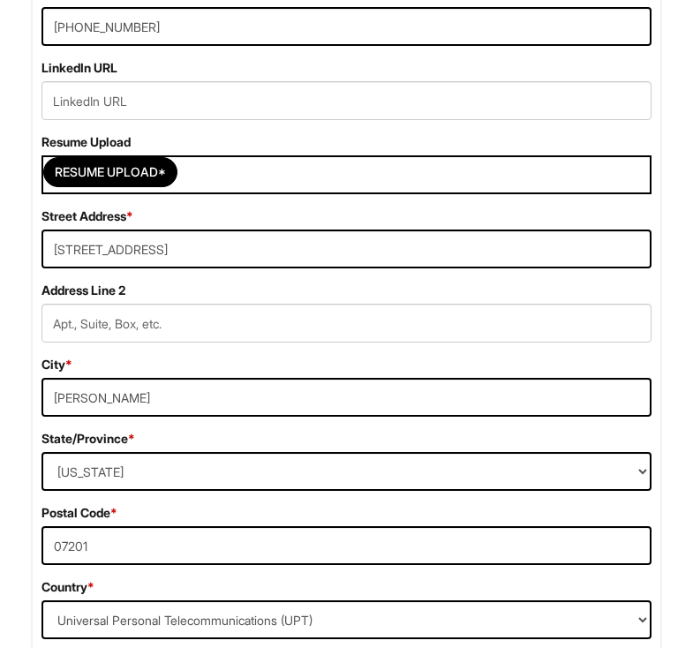
scroll to position [710, 0]
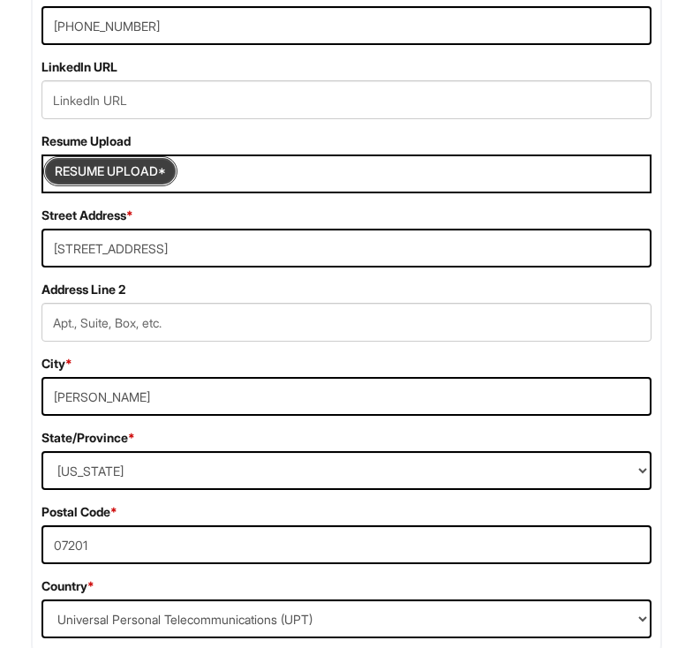
click at [132, 163] on input "Resume Upload*" at bounding box center [110, 171] width 132 height 28
click at [144, 175] on input "Resume Upload*" at bounding box center [110, 171] width 132 height 28
type input "C:\fakepath\Resume202411031254.pdf"
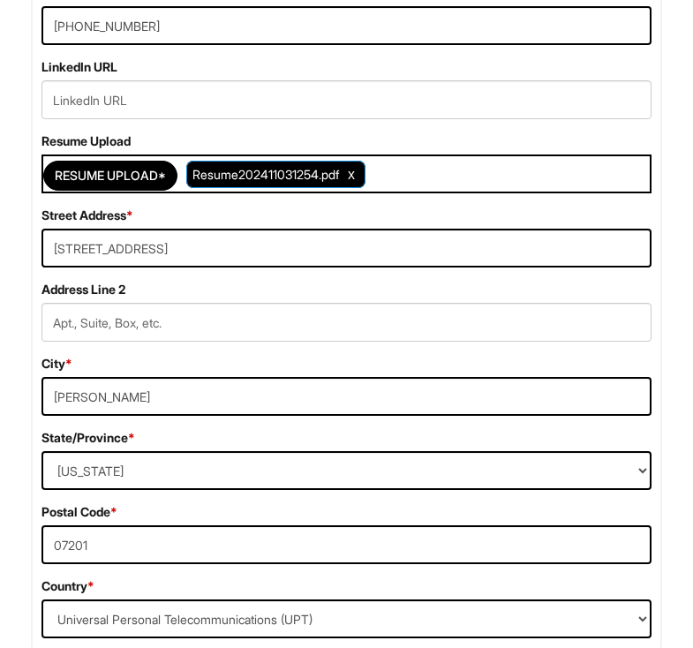
click at [355, 177] on span "Clear Uploaded File" at bounding box center [351, 174] width 7 height 15
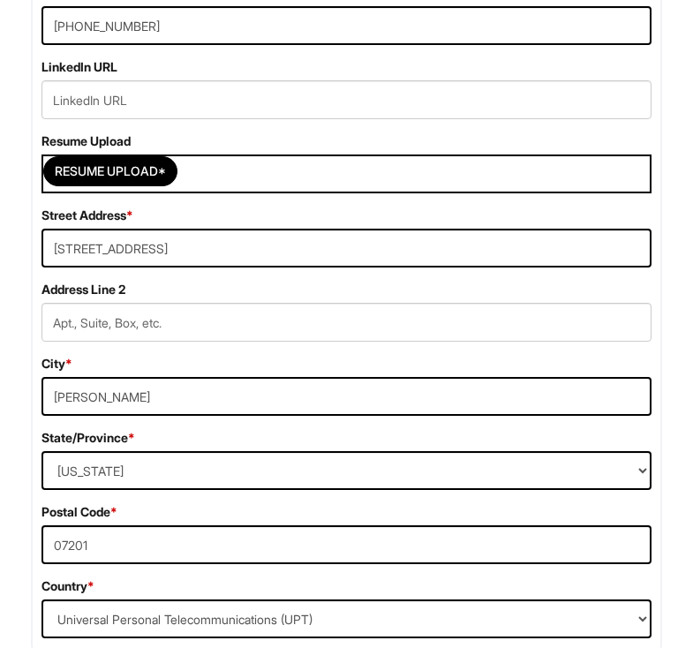
click at [211, 211] on div "Street Address * [STREET_ADDRESS]" at bounding box center [346, 237] width 637 height 61
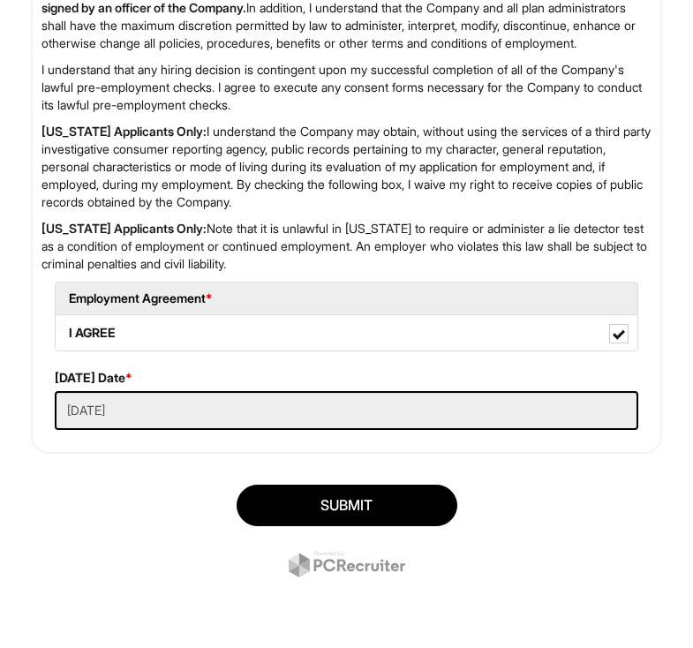
scroll to position [4036, 0]
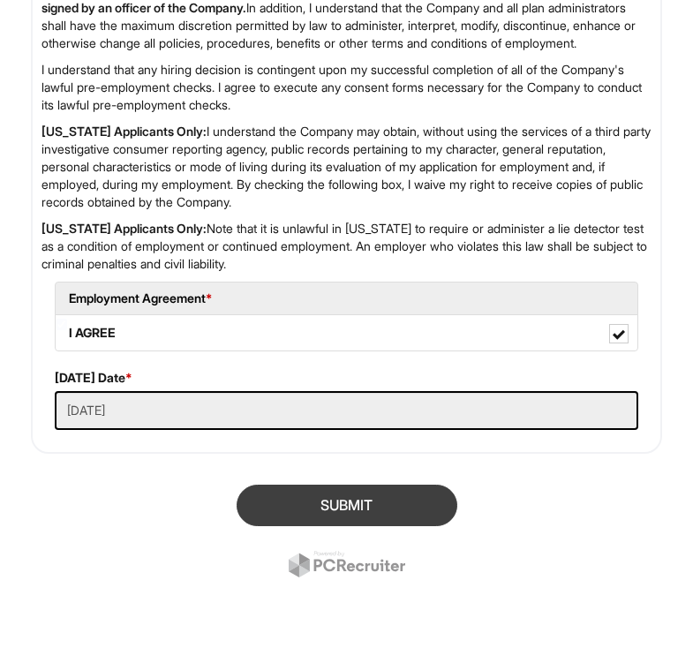
click at [299, 501] on button "SUBMIT" at bounding box center [347, 506] width 221 height 42
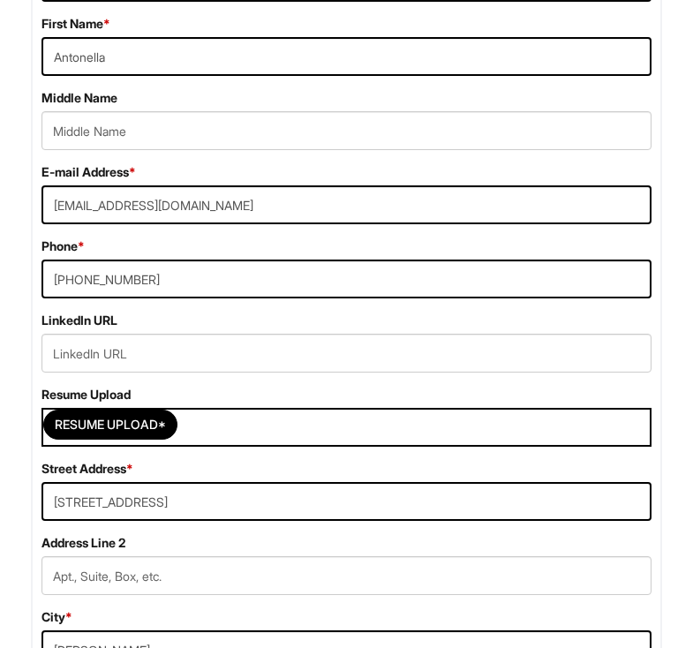
scroll to position [463, 0]
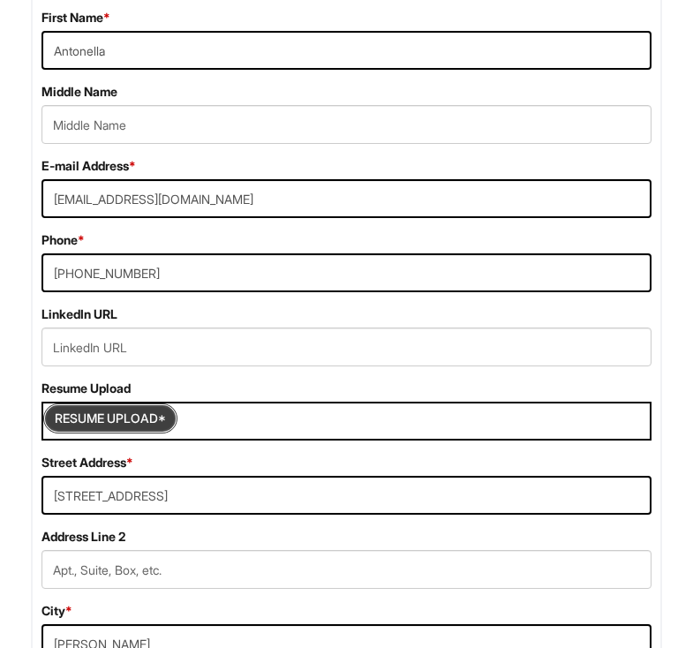
click at [98, 429] on input "Resume Upload*" at bounding box center [110, 419] width 132 height 28
click at [132, 438] on div "Resume Upload* Resume202411031254.pdf" at bounding box center [347, 421] width 610 height 39
click at [123, 426] on input "Resume Upload*" at bounding box center [110, 419] width 132 height 28
click at [142, 420] on input "Resume Upload*" at bounding box center [110, 419] width 132 height 28
type input "C:\fakepath\Resume New .pdf"
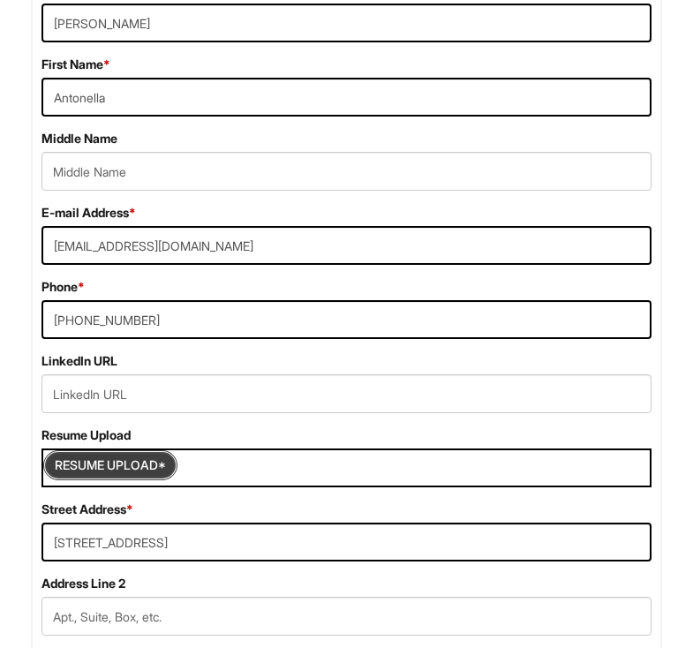
scroll to position [404, 0]
